Goal: Task Accomplishment & Management: Complete application form

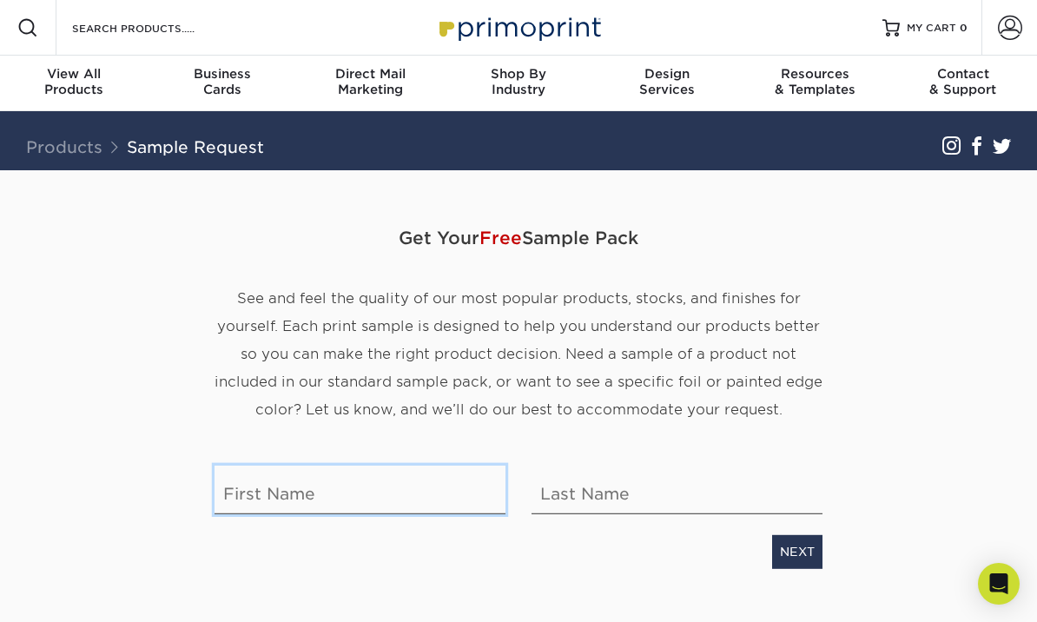
click at [245, 497] on input "text" at bounding box center [359, 489] width 291 height 49
type input "[PERSON_NAME]"
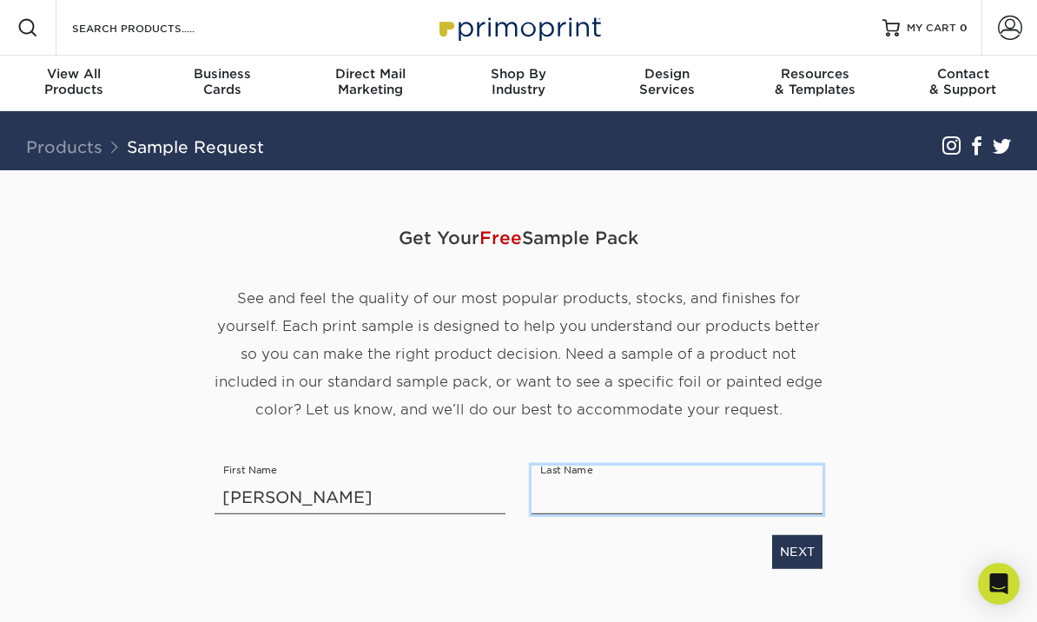
type input "[PERSON_NAME]"
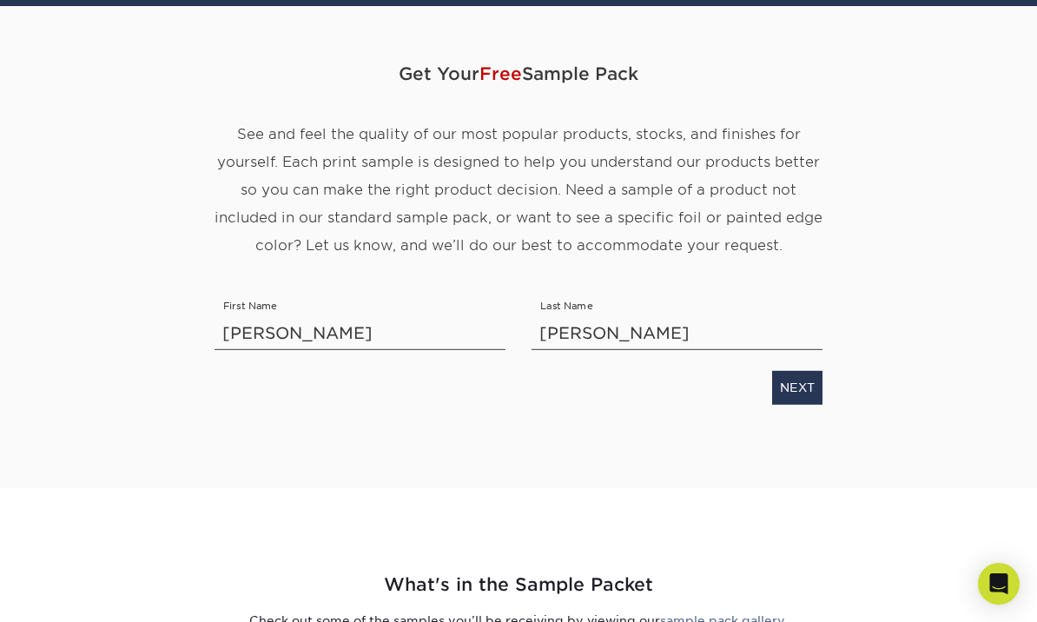
scroll to position [208, 0]
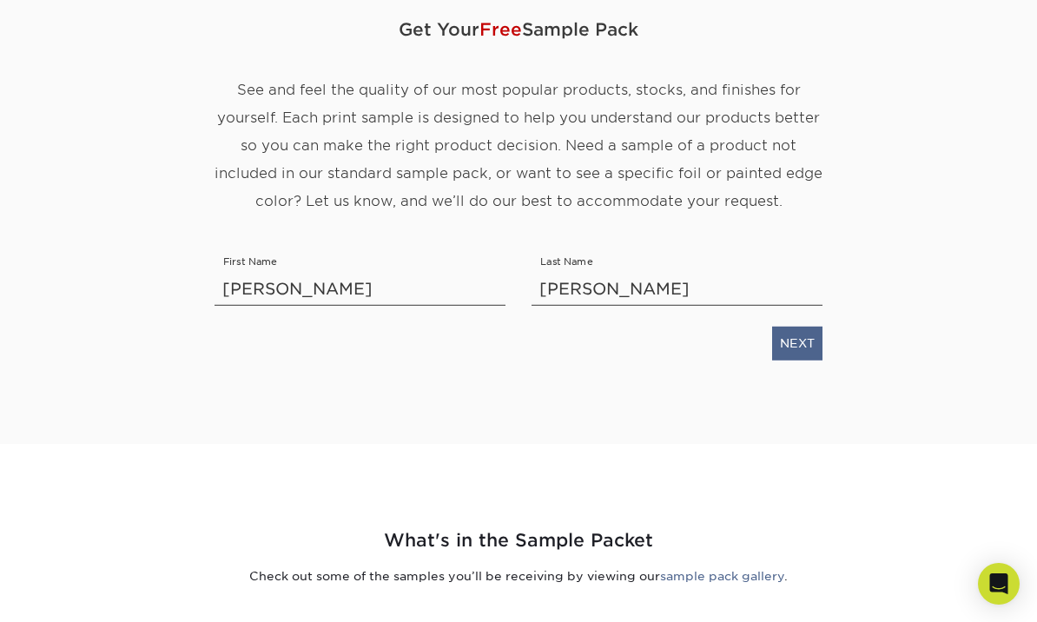
click at [797, 347] on link "NEXT" at bounding box center [797, 342] width 50 height 33
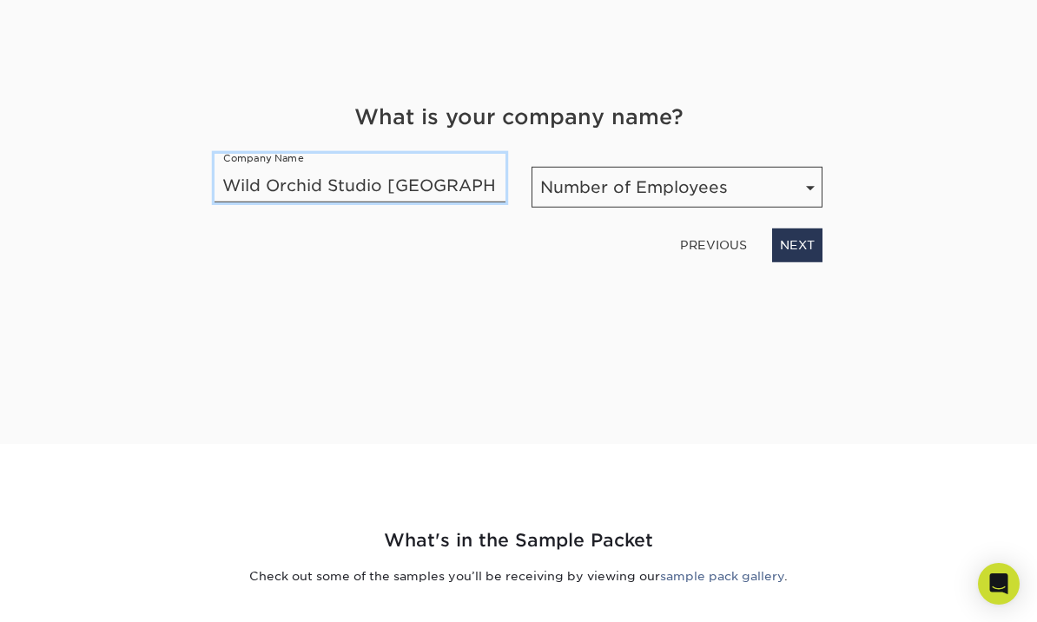
type input "Wild Orchid Studio [GEOGRAPHIC_DATA]"
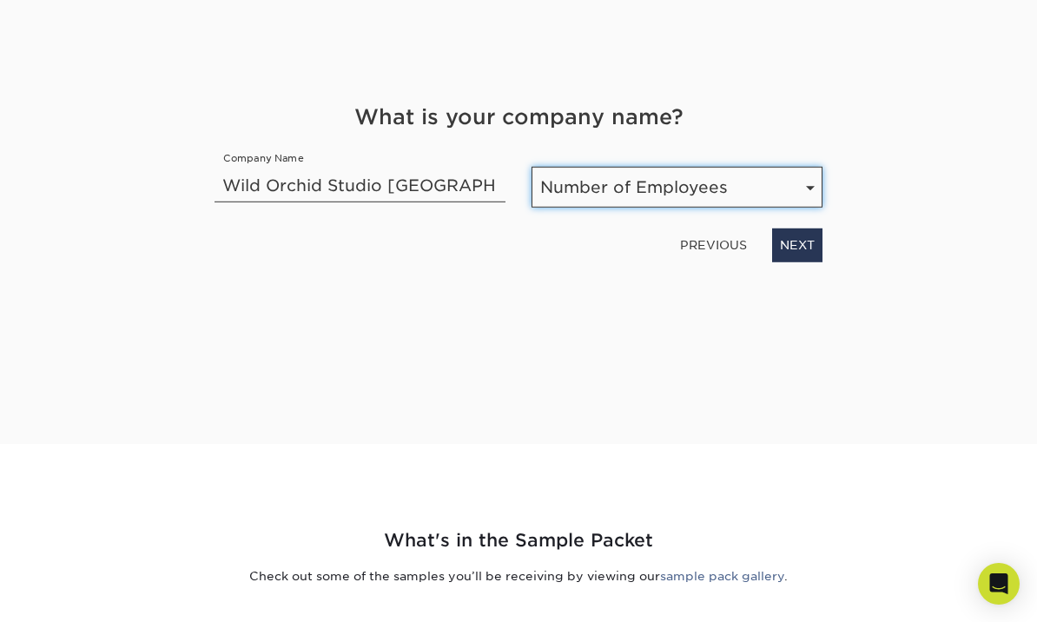
click at [620, 188] on select "Number of Employees Self-employed 1-10 employees 11-50 employees 51-200 employe…" at bounding box center [676, 187] width 291 height 41
select select "Self-employed"
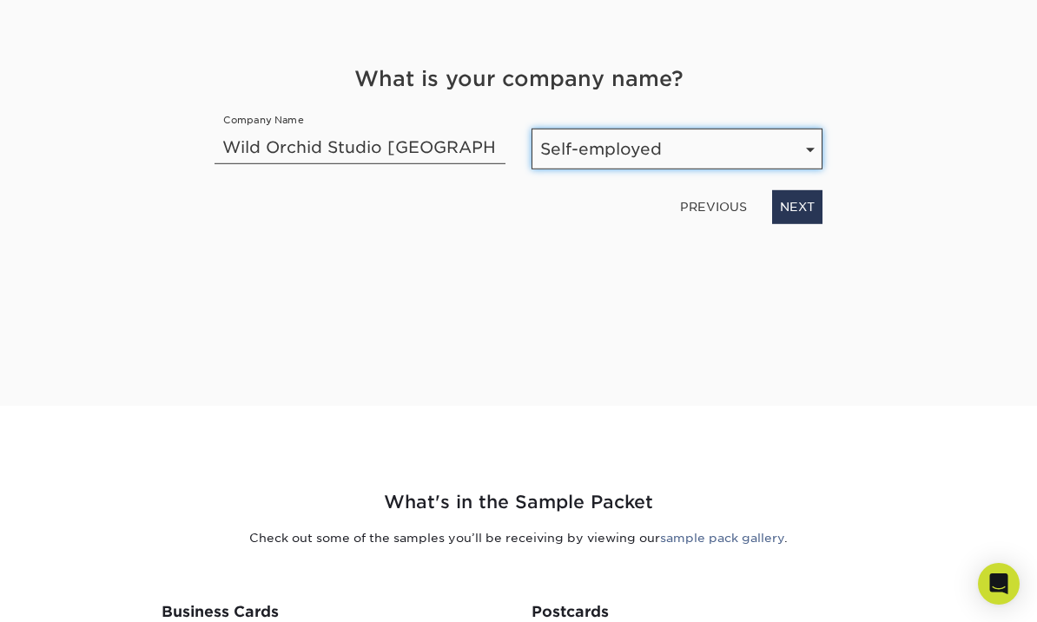
scroll to position [235, 0]
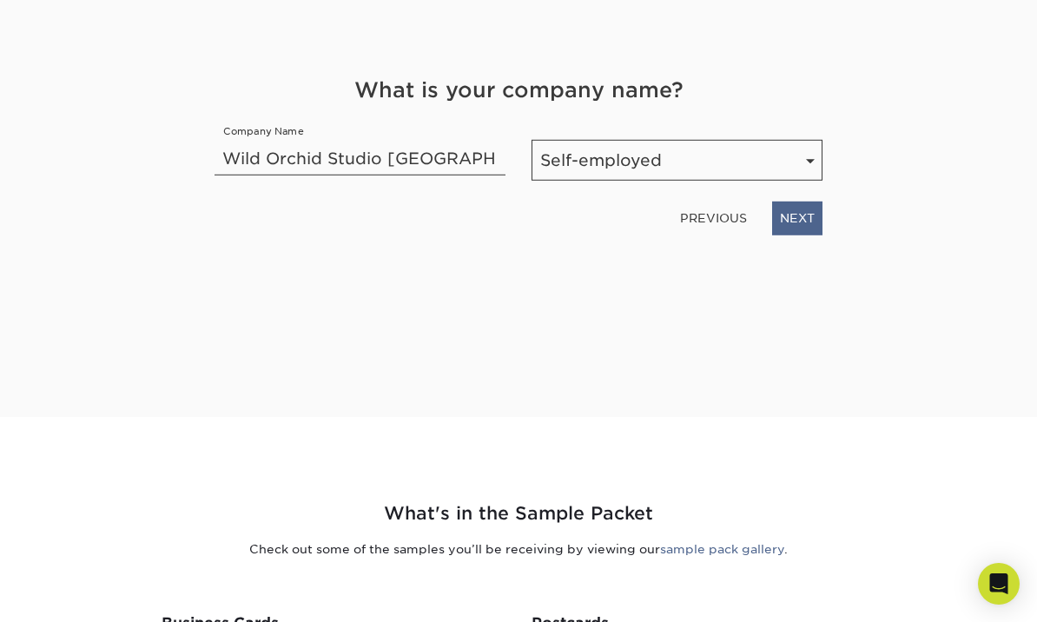
click at [798, 216] on link "NEXT" at bounding box center [797, 217] width 50 height 33
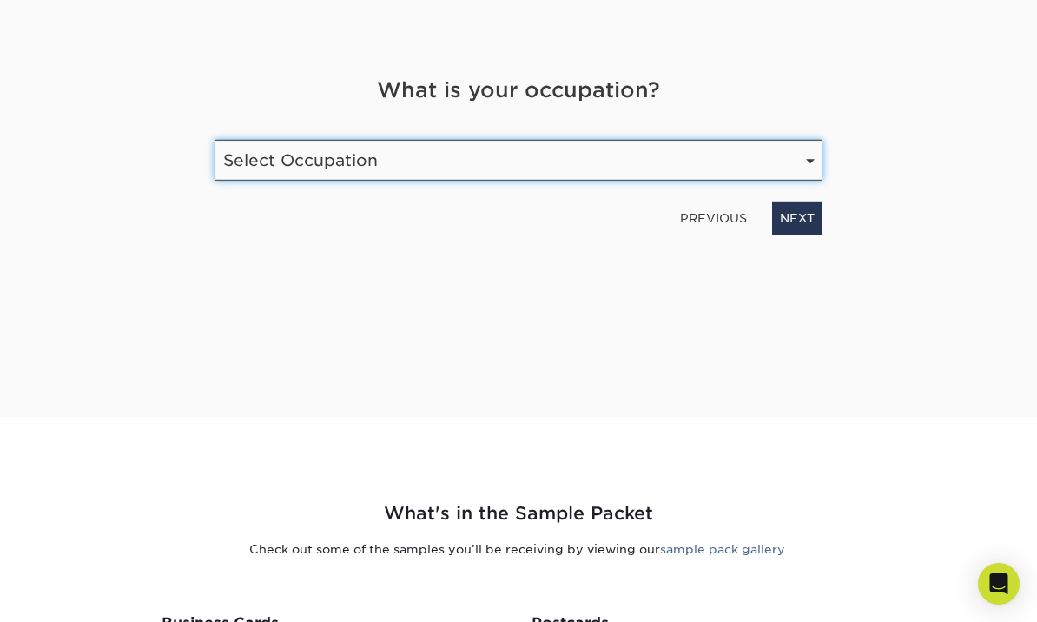
click at [256, 165] on select "Select Occupation Agency Automotive Blogger Cleaning Services Construction Educ…" at bounding box center [518, 160] width 608 height 41
select select "Entrepreneur"
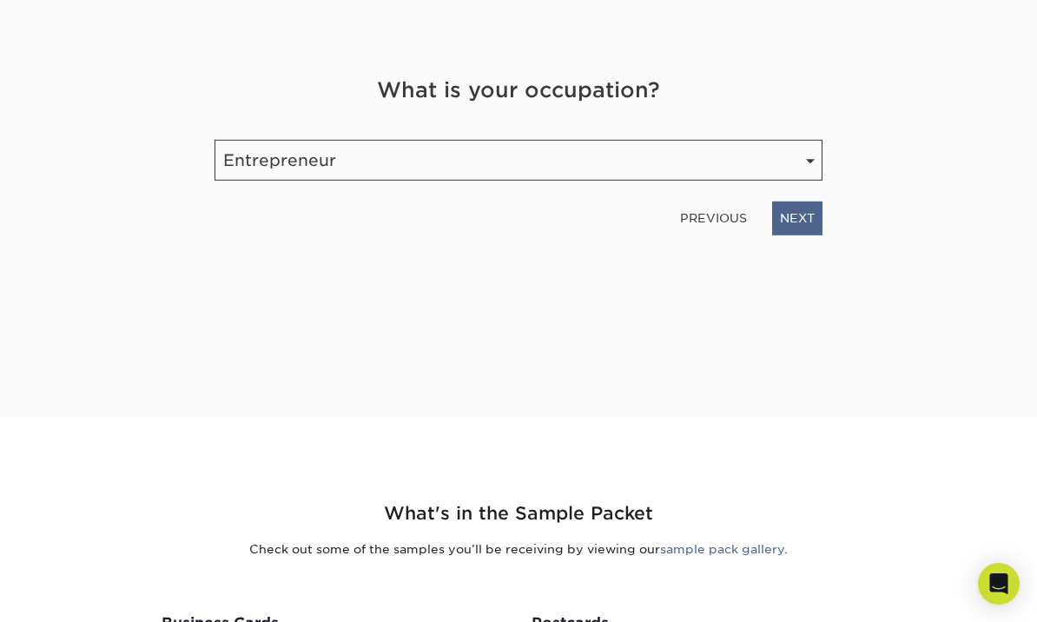
click at [794, 221] on link "NEXT" at bounding box center [797, 217] width 50 height 33
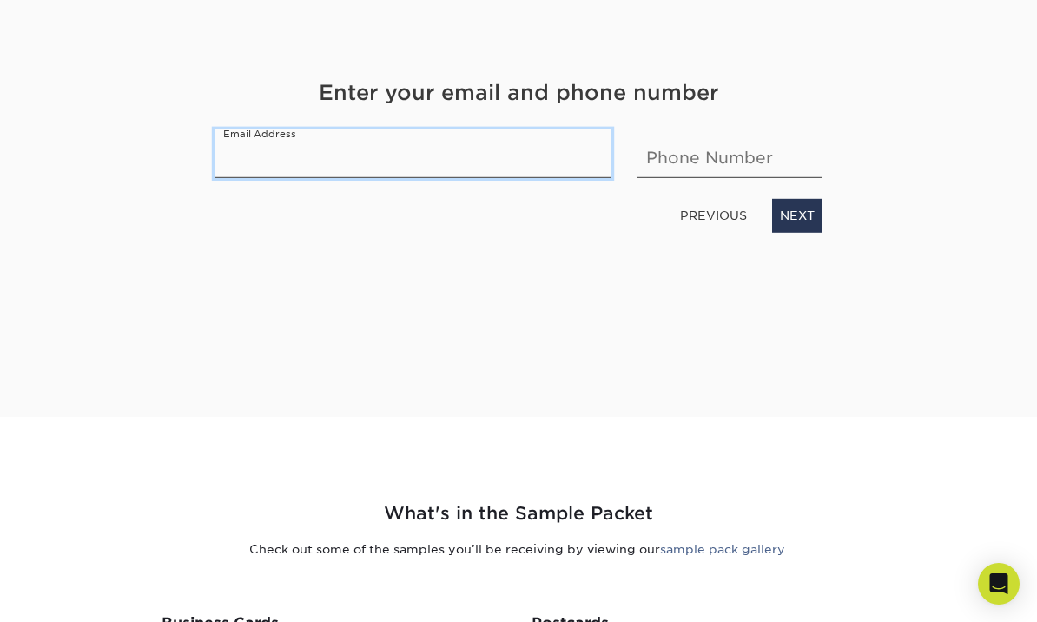
type input "[EMAIL_ADDRESS][DOMAIN_NAME]"
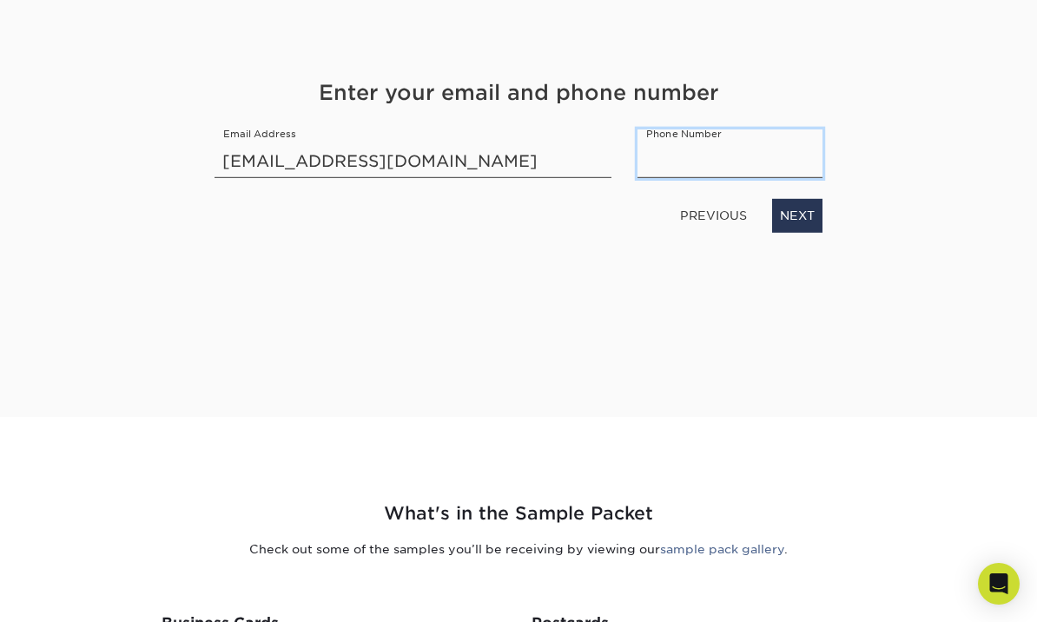
type input "3476235951"
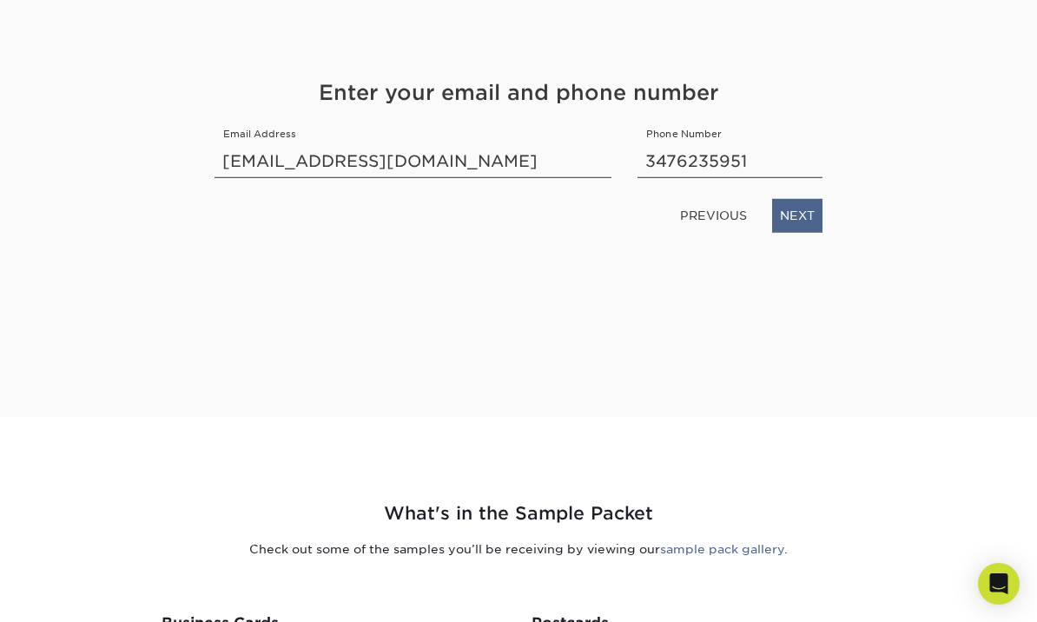
click at [808, 216] on link "NEXT" at bounding box center [797, 215] width 50 height 33
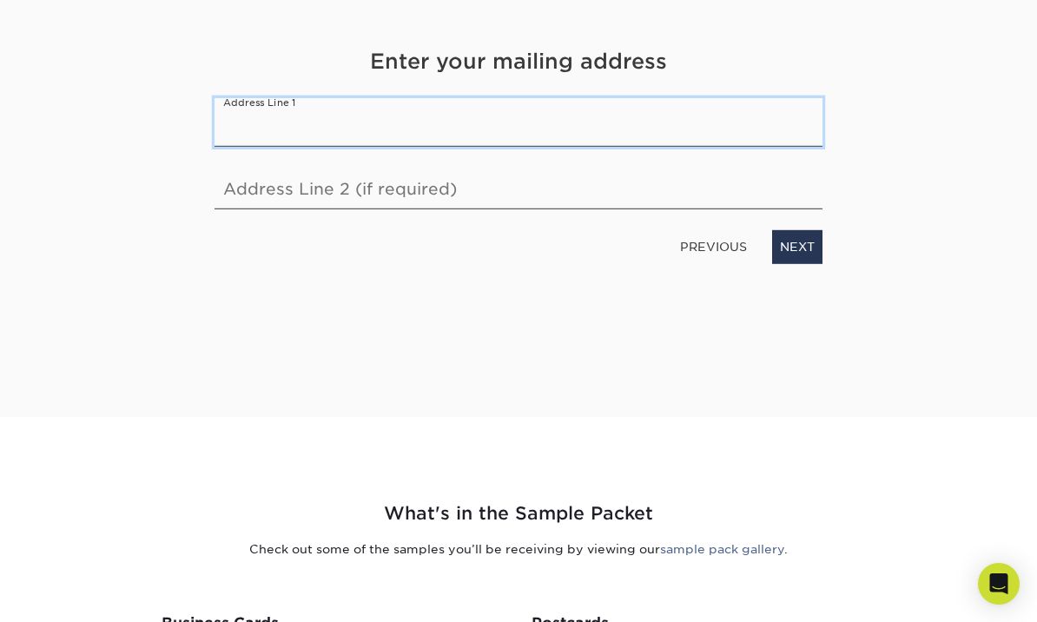
type input "[STREET_ADDRESS][PERSON_NAME]"
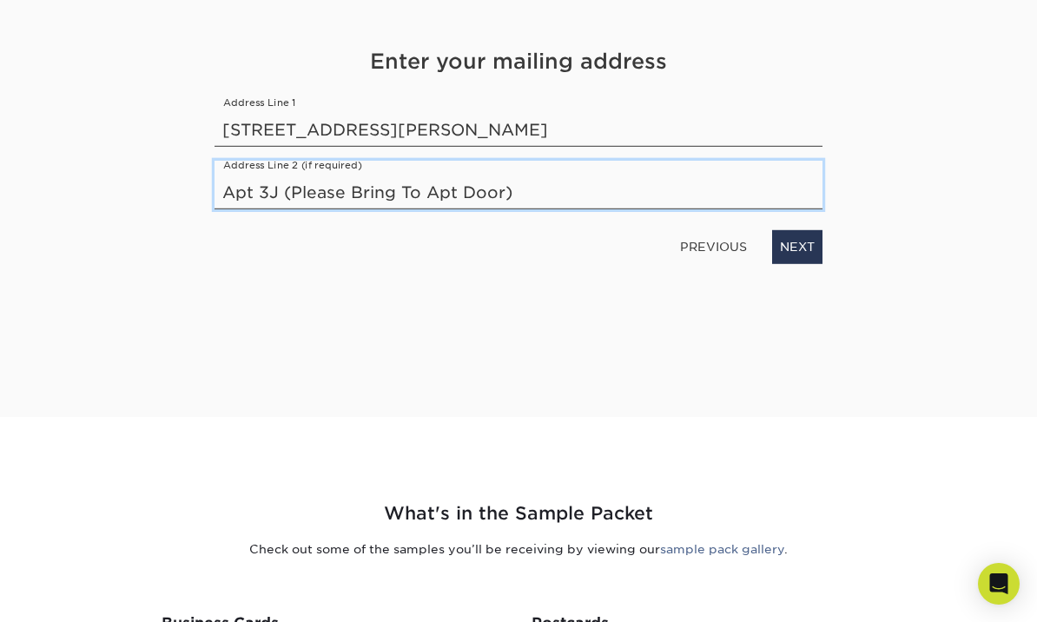
click at [284, 193] on input "Apt 3J (Please Bring To Apt Door)" at bounding box center [518, 185] width 608 height 49
type input "(Please Bring To Apt Door)"
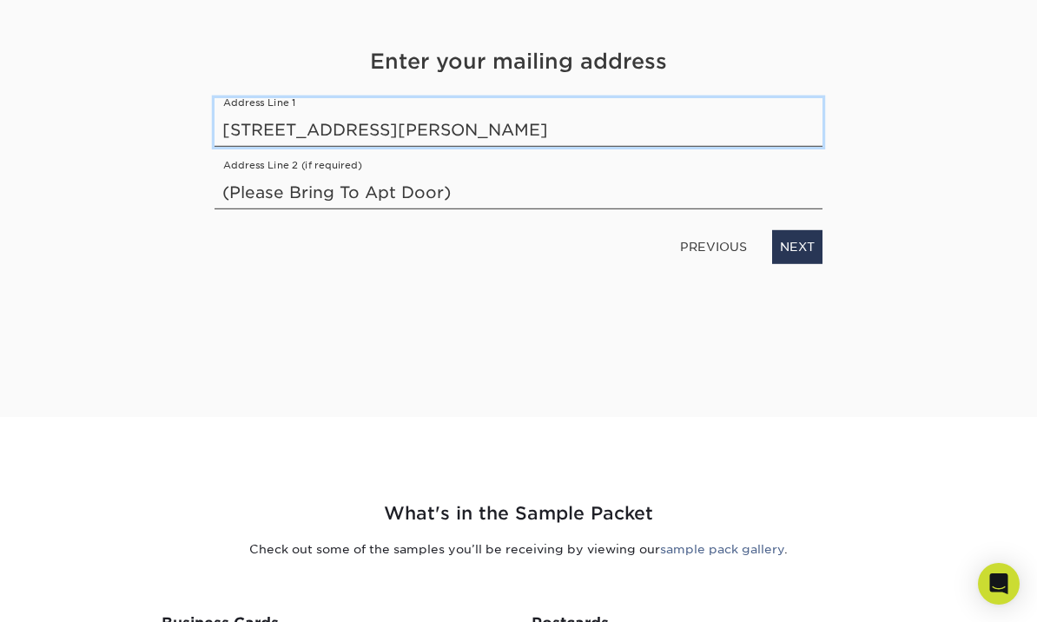
click at [438, 136] on input "[STREET_ADDRESS][PERSON_NAME]" at bounding box center [518, 122] width 608 height 49
type input "[STREET_ADDRESS][PERSON_NAME]"
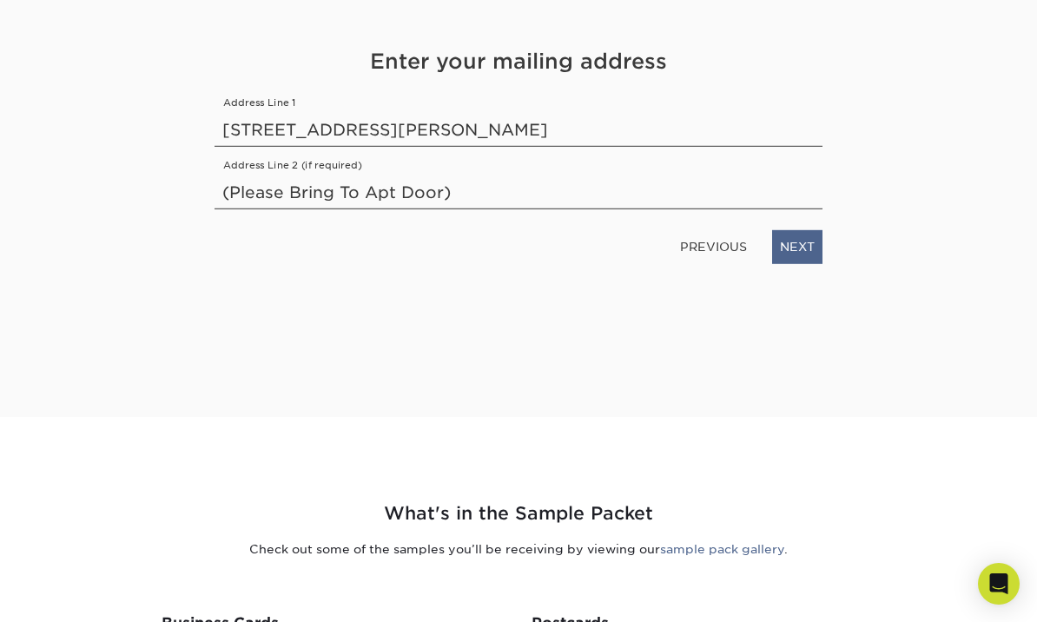
click at [794, 247] on link "NEXT" at bounding box center [797, 246] width 50 height 33
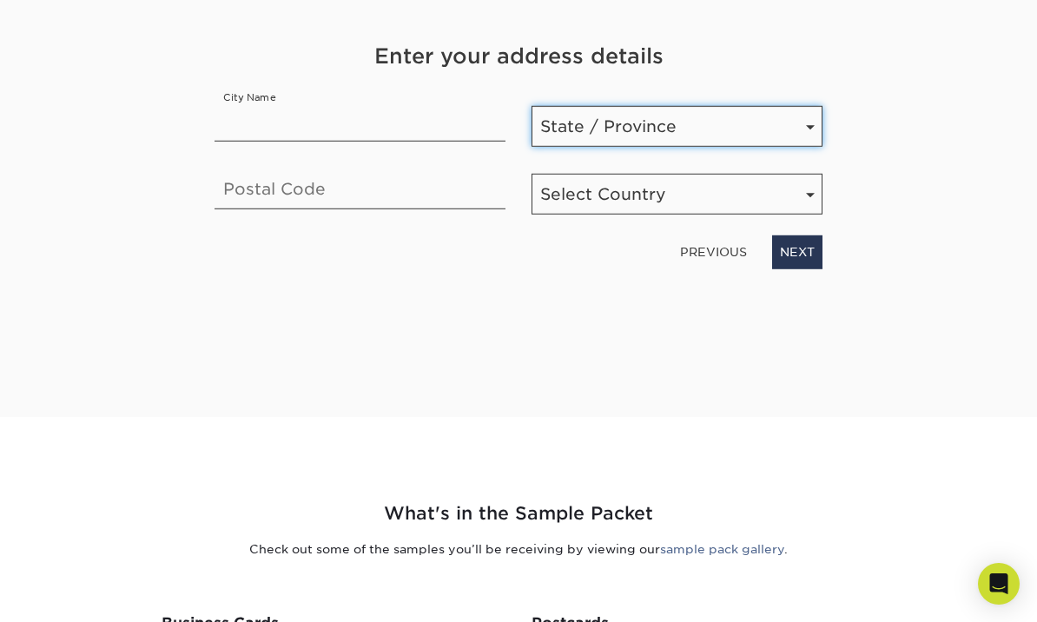
click at [609, 127] on select "State / Province [US_STATE] [US_STATE] [US_STATE] [US_STATE] [US_STATE] [US_STA…" at bounding box center [676, 126] width 291 height 41
select select "NY"
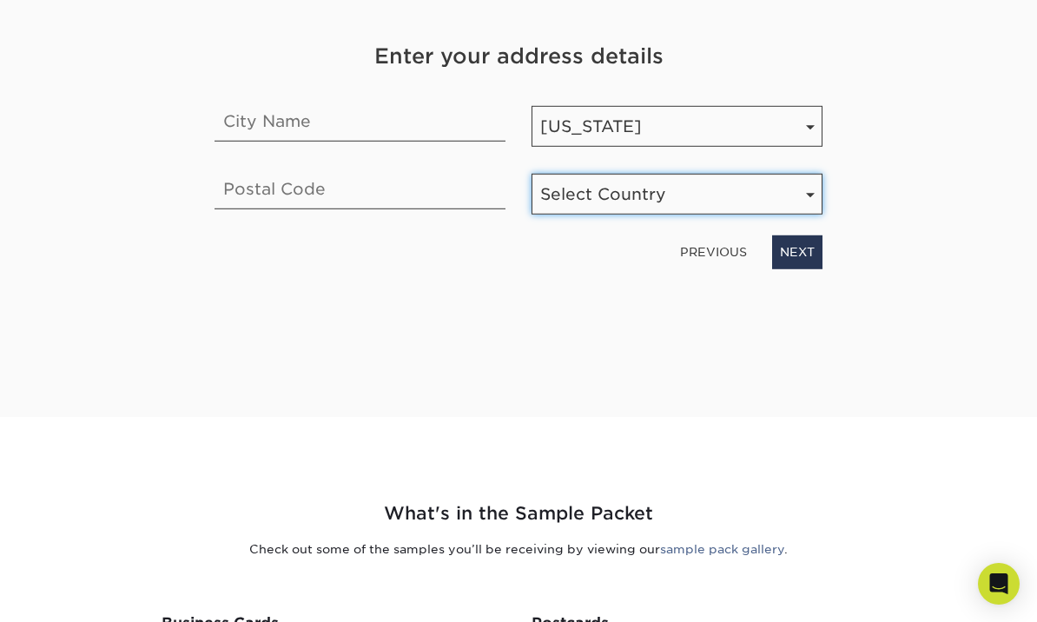
click at [616, 194] on select "Select Country [GEOGRAPHIC_DATA] [GEOGRAPHIC_DATA]" at bounding box center [676, 194] width 291 height 41
select select "US"
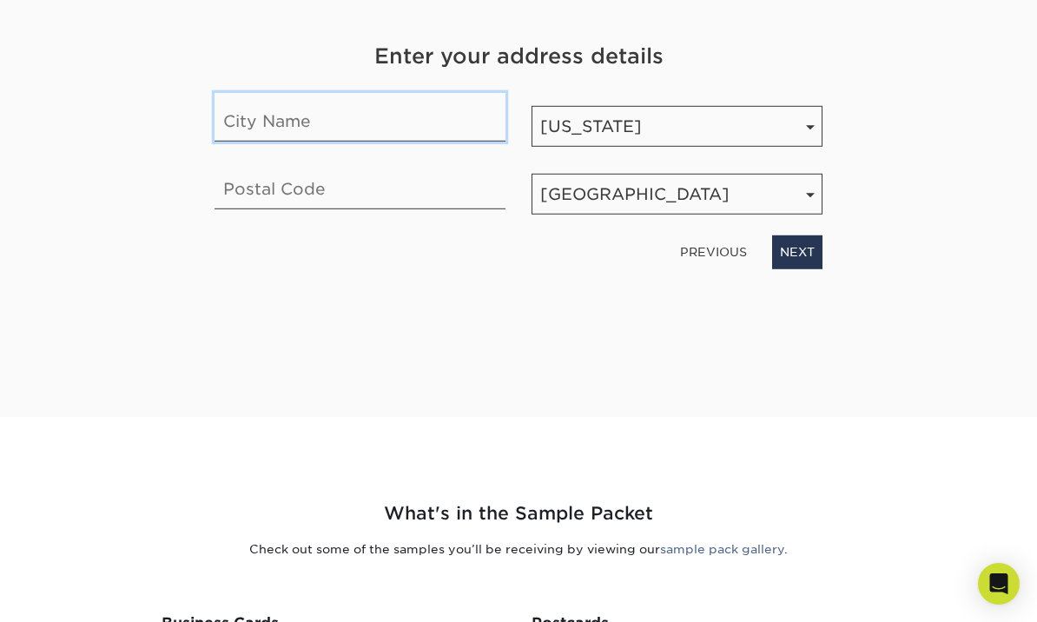
click at [267, 123] on input "text" at bounding box center [359, 117] width 291 height 49
type input "B"
type input "[GEOGRAPHIC_DATA]"
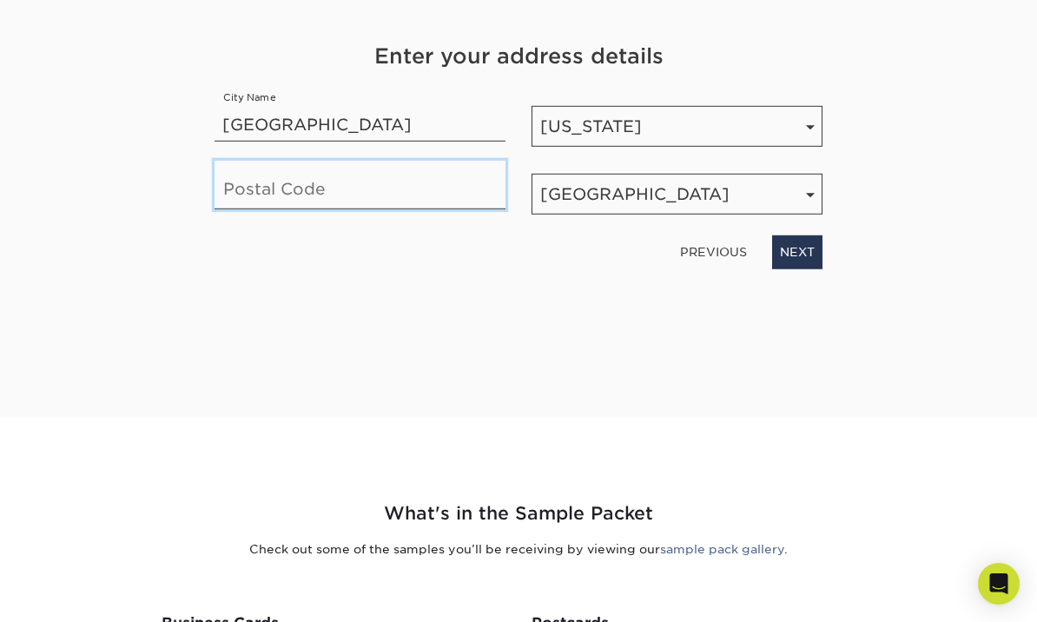
type input "11229-6128"
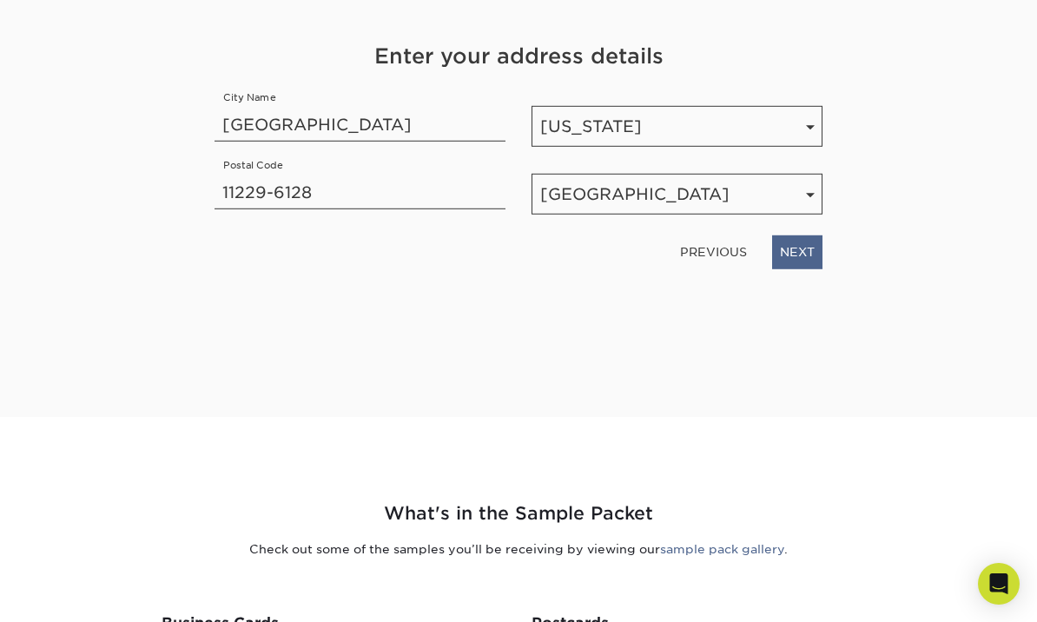
click at [798, 253] on link "NEXT" at bounding box center [797, 251] width 50 height 33
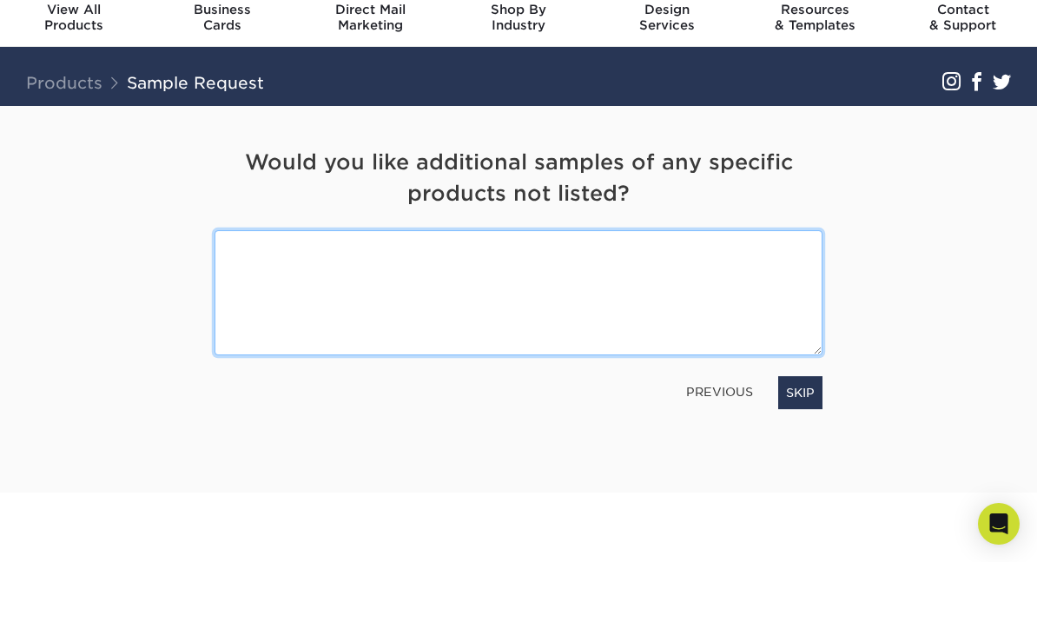
scroll to position [5, 0]
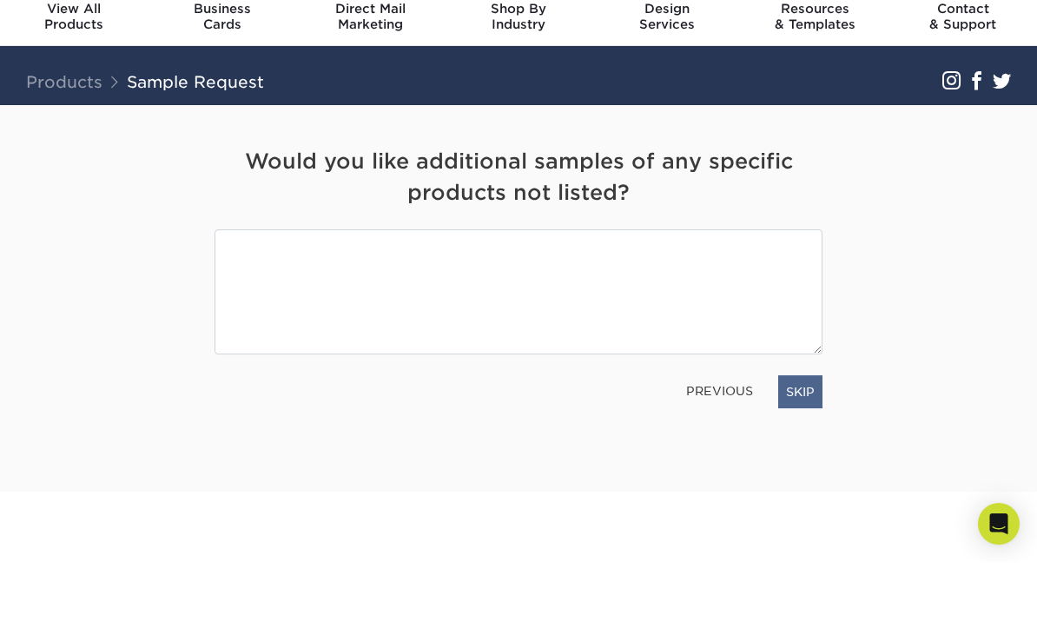
click at [803, 435] on link "SKIP" at bounding box center [800, 451] width 44 height 33
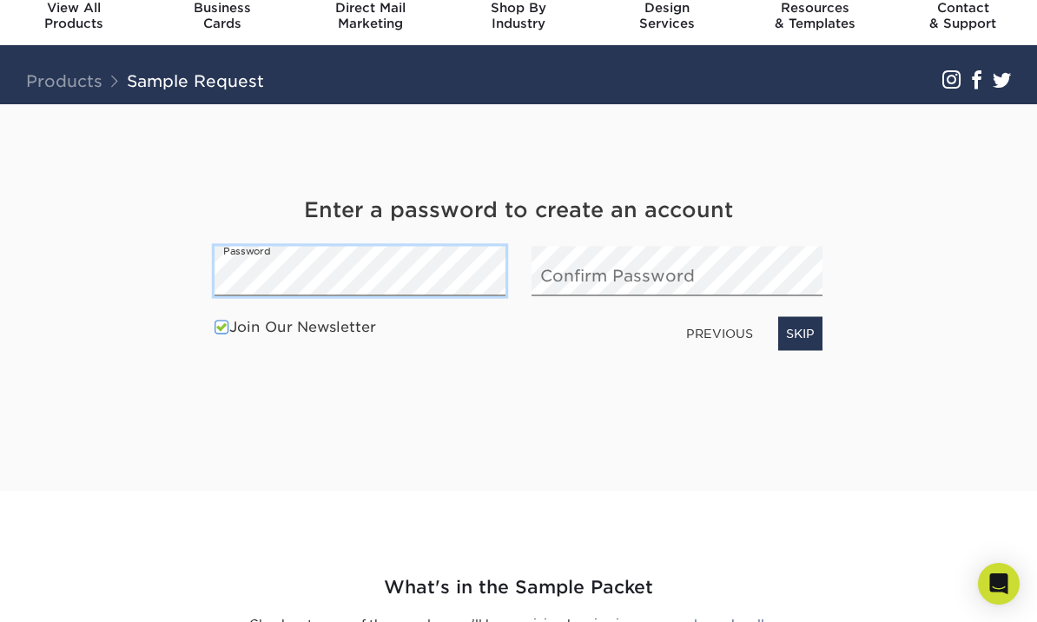
scroll to position [65, 0]
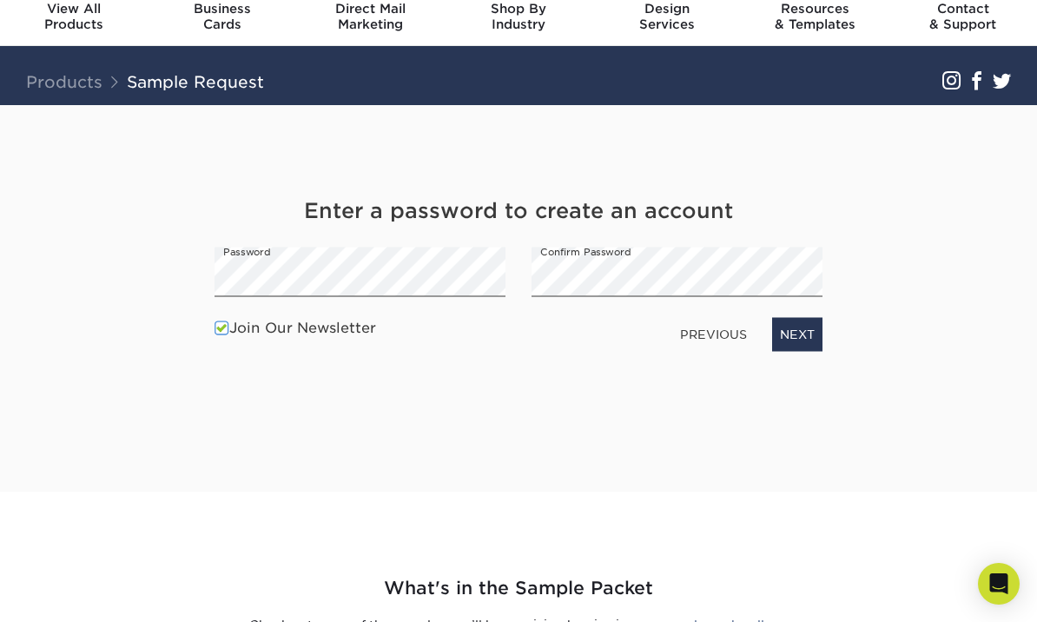
click at [675, 371] on div "Get Your Free Sample Pack See and feel the quality of our most popular products…" at bounding box center [518, 277] width 608 height 345
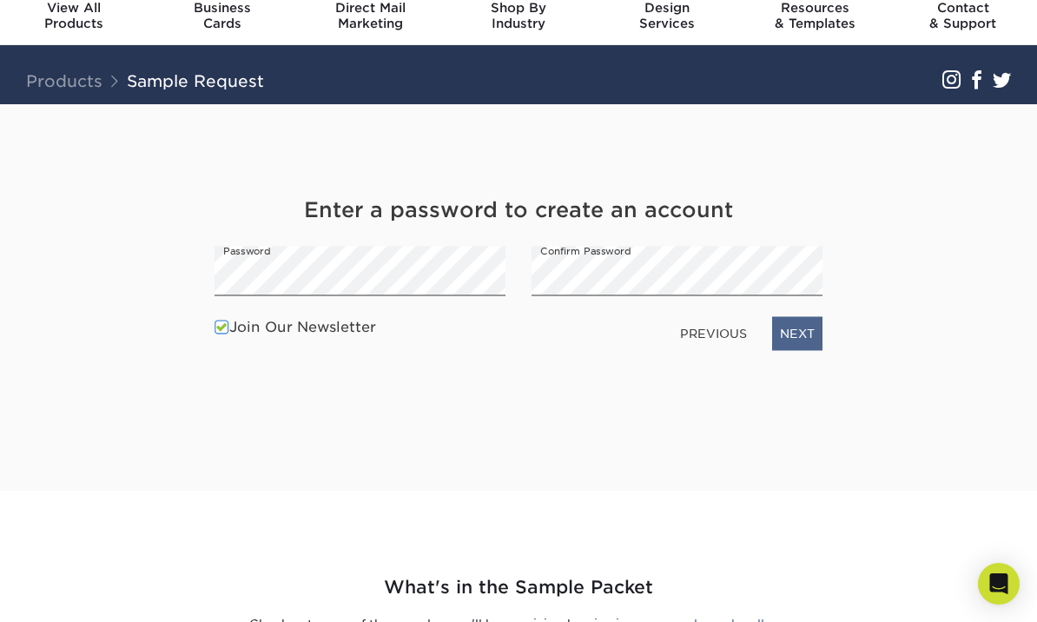
click at [802, 328] on link "NEXT" at bounding box center [797, 333] width 50 height 33
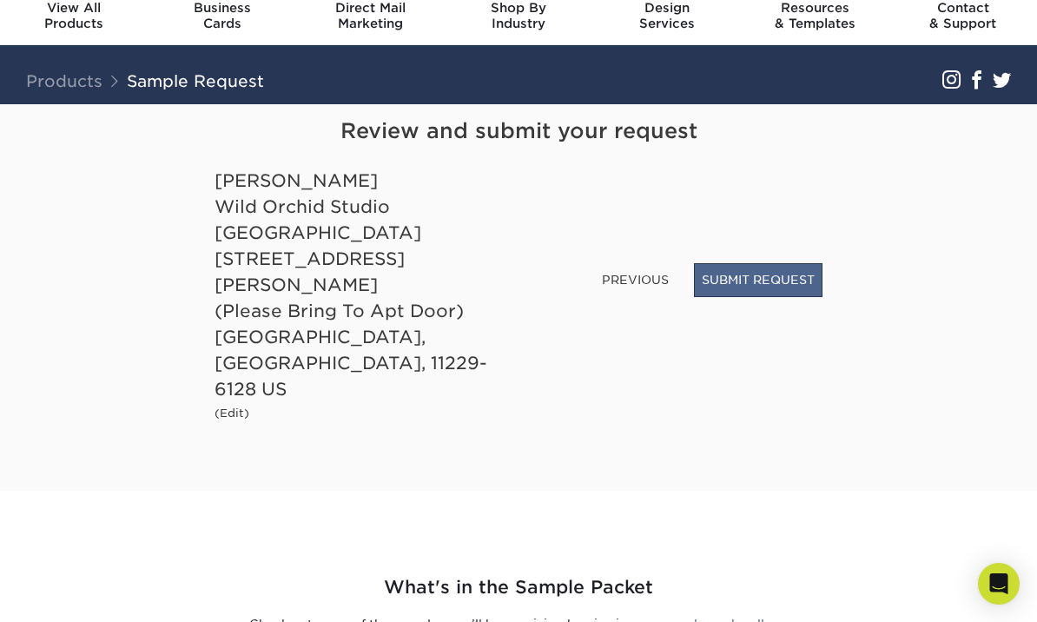
click at [755, 296] on button "SUBMIT REQUEST" at bounding box center [758, 279] width 129 height 33
